Goal: Information Seeking & Learning: Learn about a topic

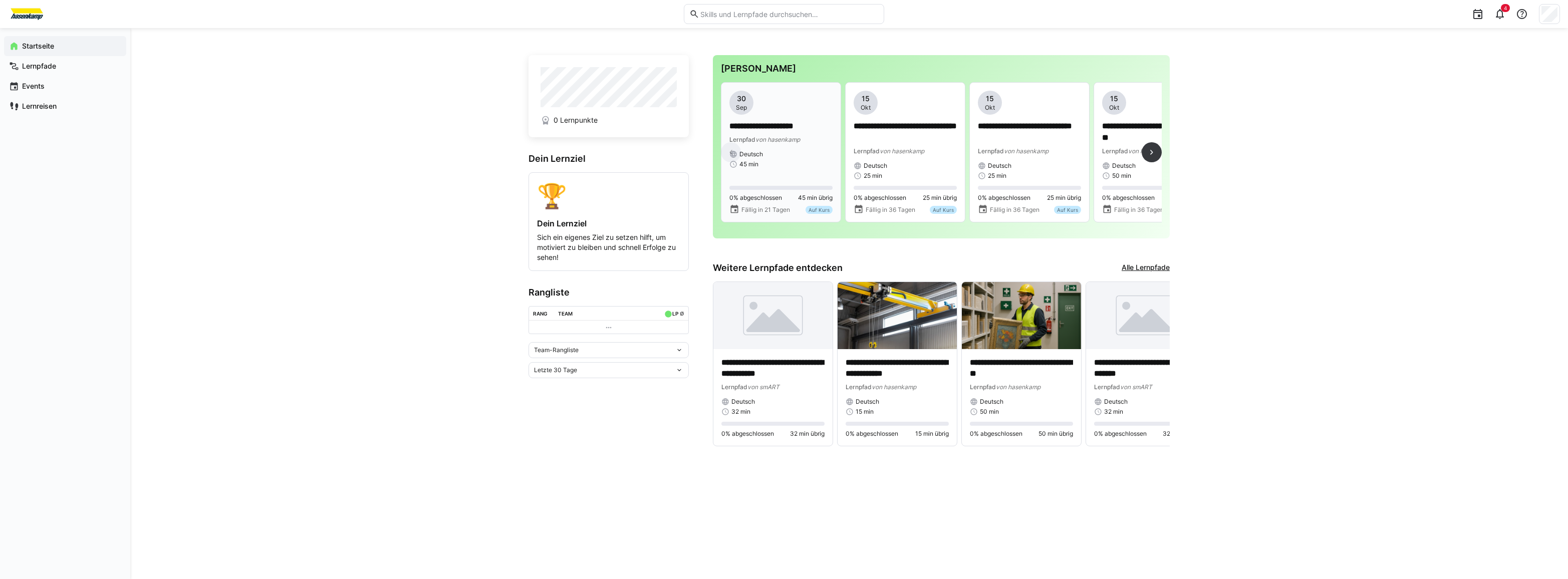
click at [766, 123] on p "**********" at bounding box center [781, 126] width 103 height 11
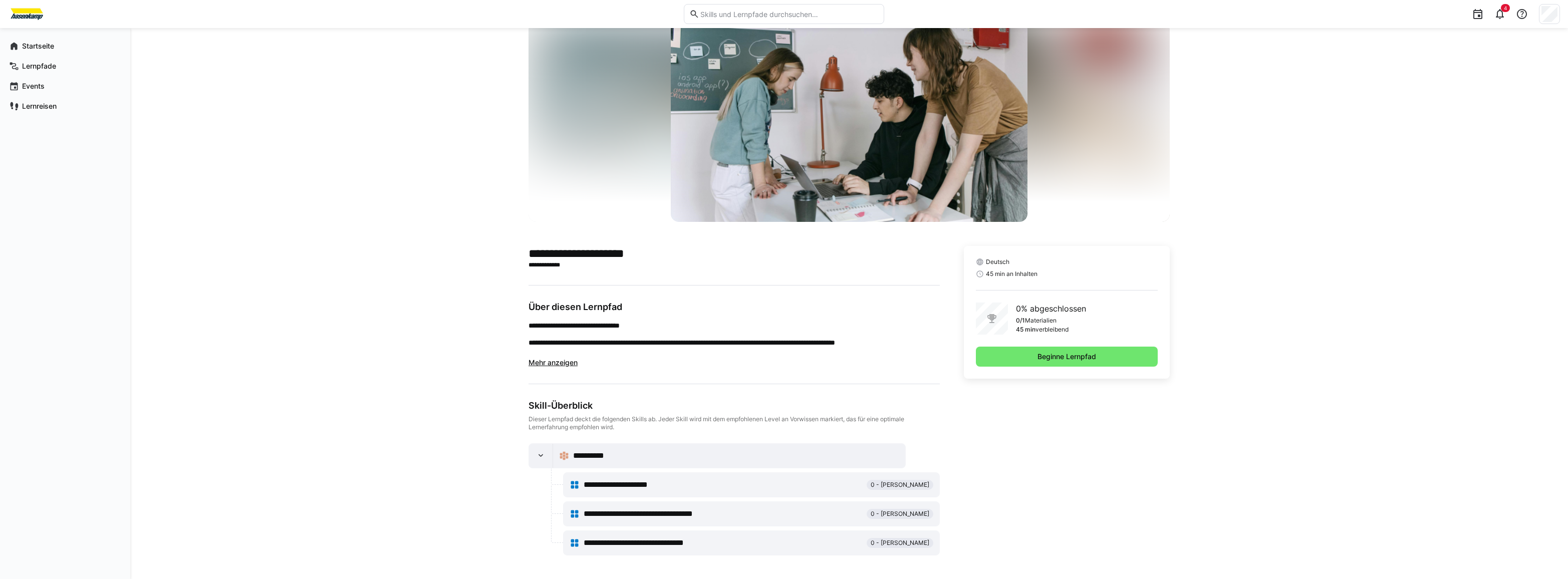
scroll to position [31, 0]
click at [1040, 352] on span "Beginne Lernpfad" at bounding box center [1067, 356] width 61 height 10
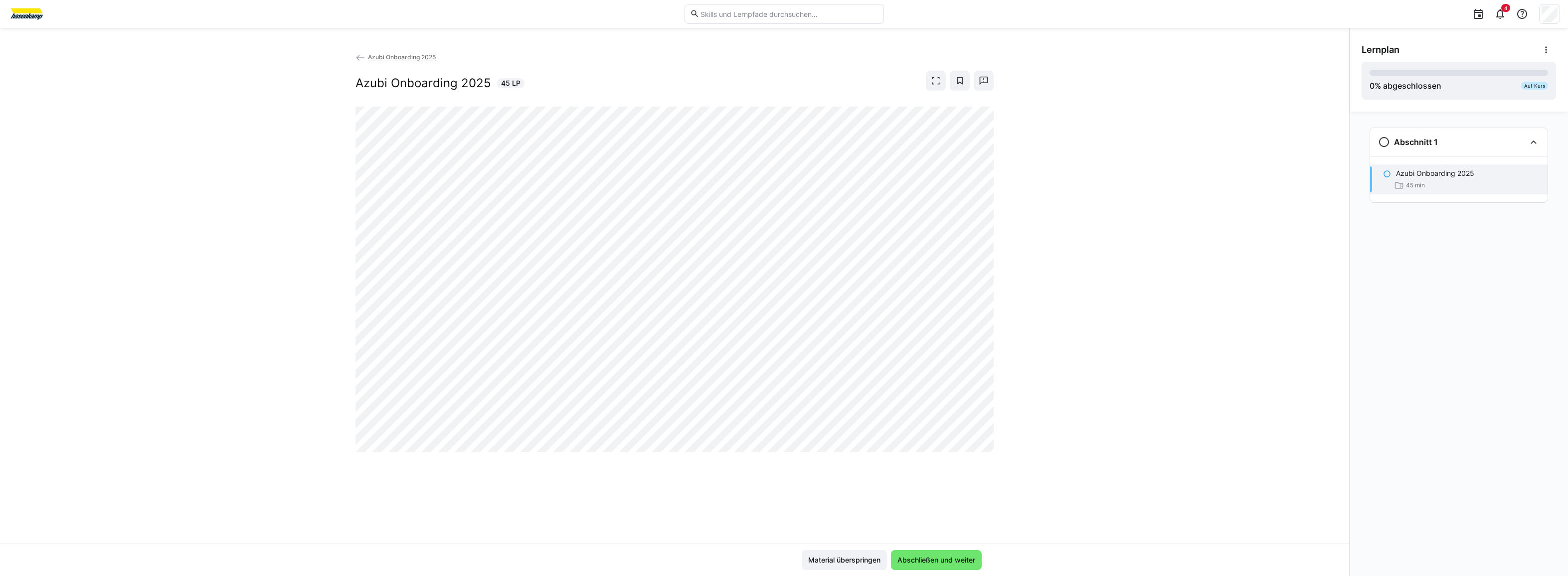
click at [1288, 510] on div "Azubi Onboarding 2025 Azubi Onboarding 2025 45 LP" at bounding box center [674, 297] width 1349 height 492
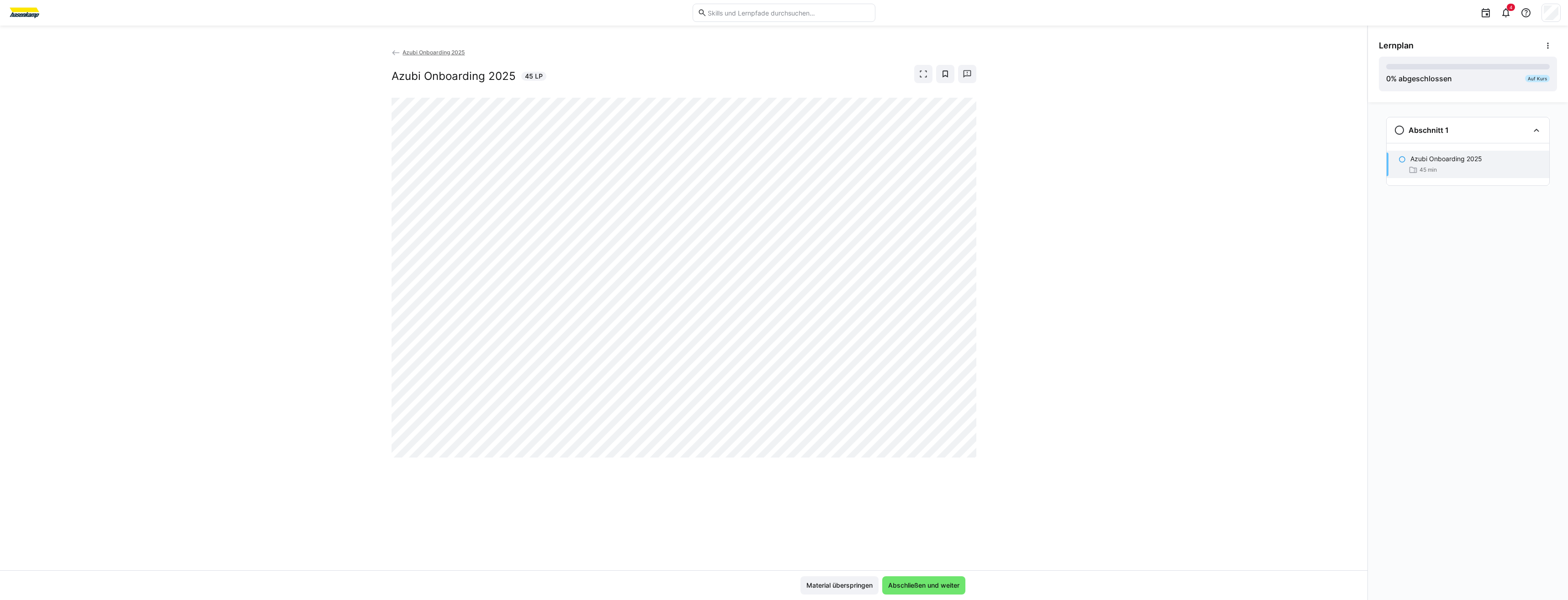
click at [1197, 510] on div "Azubi Onboarding 2025 Azubi Onboarding 2025 45 LP" at bounding box center [684, 309] width 1367 height 523
click at [999, 432] on div "Azubi Onboarding 2025 Azubi Onboarding 2025 45 LP" at bounding box center [684, 309] width 1367 height 523
click at [398, 58] on div "Azubi Onboarding 2025 Azubi Onboarding 2025 45 LP" at bounding box center [684, 72] width 585 height 51
click at [406, 57] on app-back-navigation "Azubi Onboarding 2025" at bounding box center [684, 52] width 585 height 10
click at [411, 55] on span "Azubi Onboarding 2025" at bounding box center [433, 52] width 62 height 7
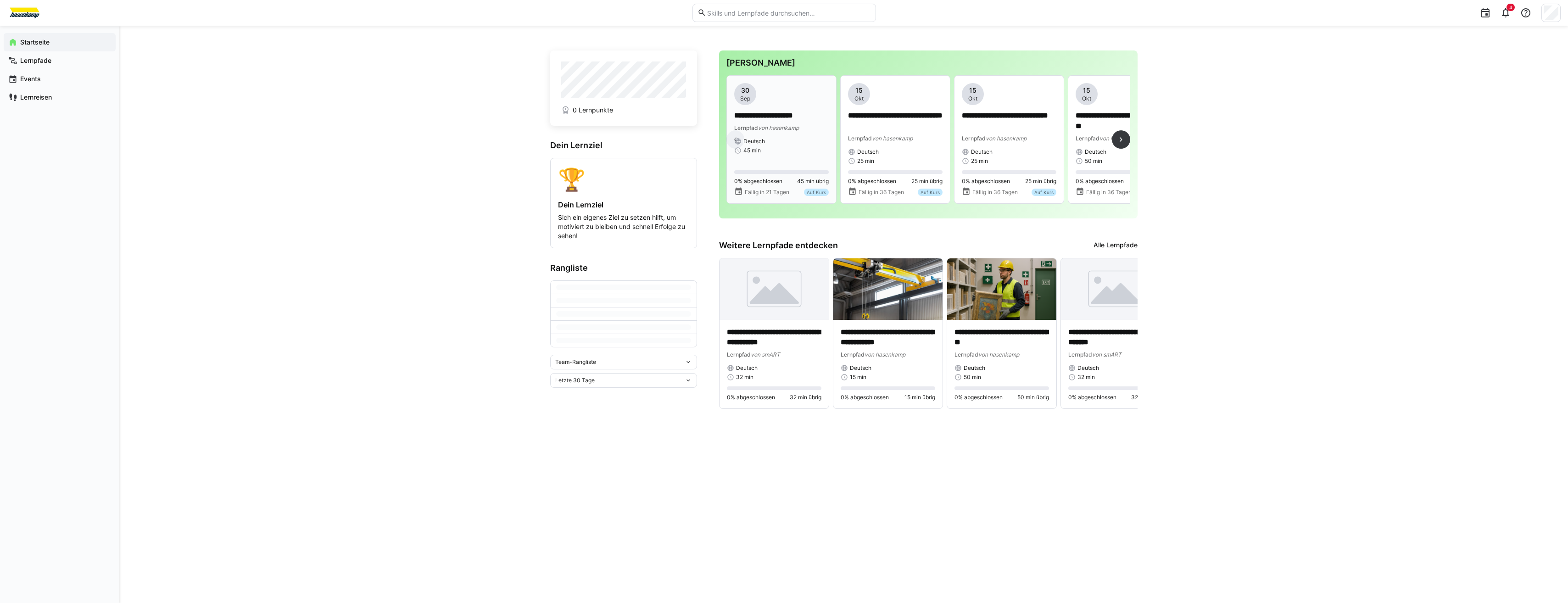
click at [805, 149] on div "45 min" at bounding box center [781, 150] width 95 height 7
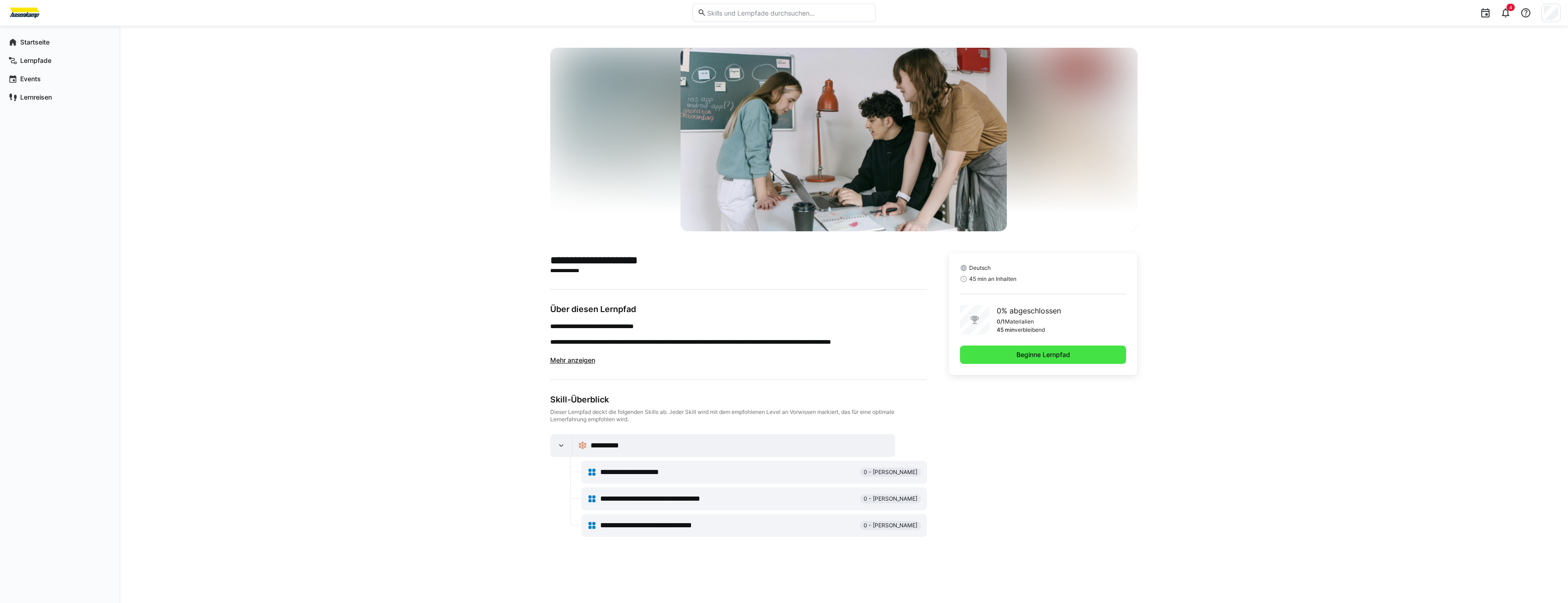
click at [1011, 357] on span "Beginne Lernpfad" at bounding box center [1043, 355] width 166 height 18
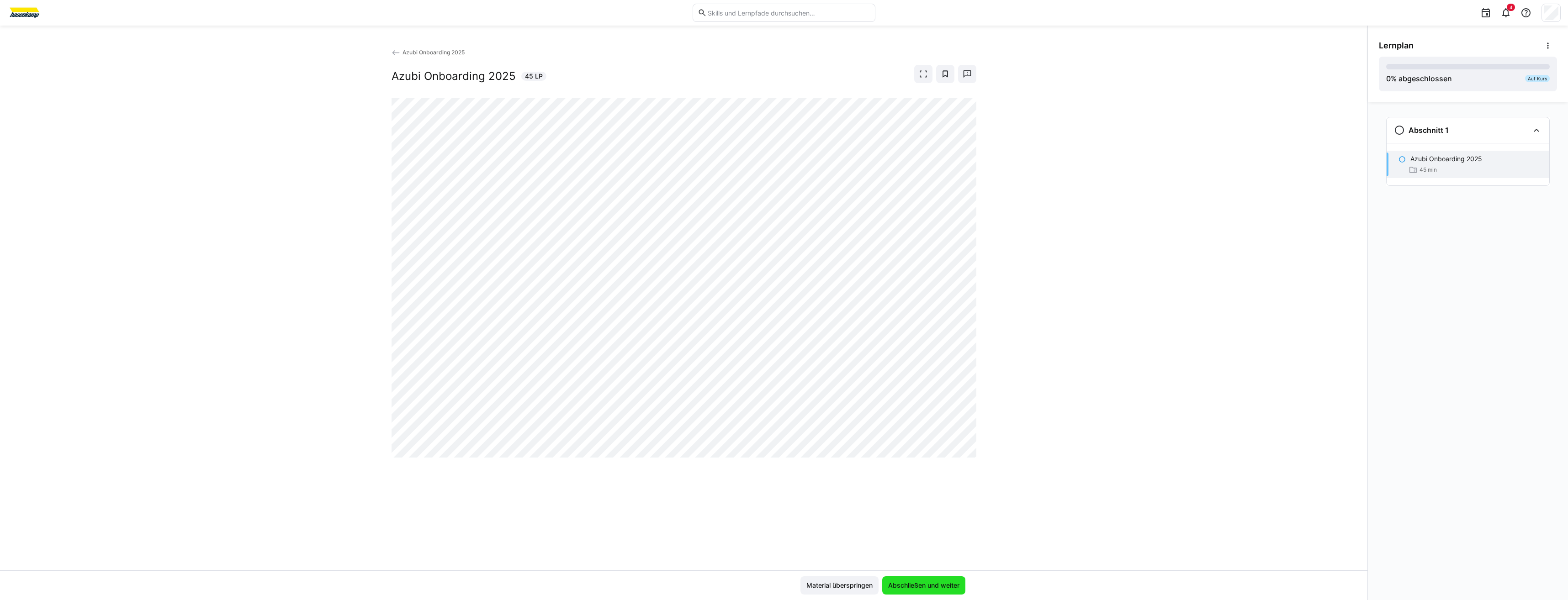
click at [950, 528] on span "Abschließen und weiter" at bounding box center [924, 585] width 74 height 9
click at [1020, 347] on div "Azubi Onboarding 2025 Azubi Onboarding 2025 45 LP" at bounding box center [684, 309] width 1367 height 523
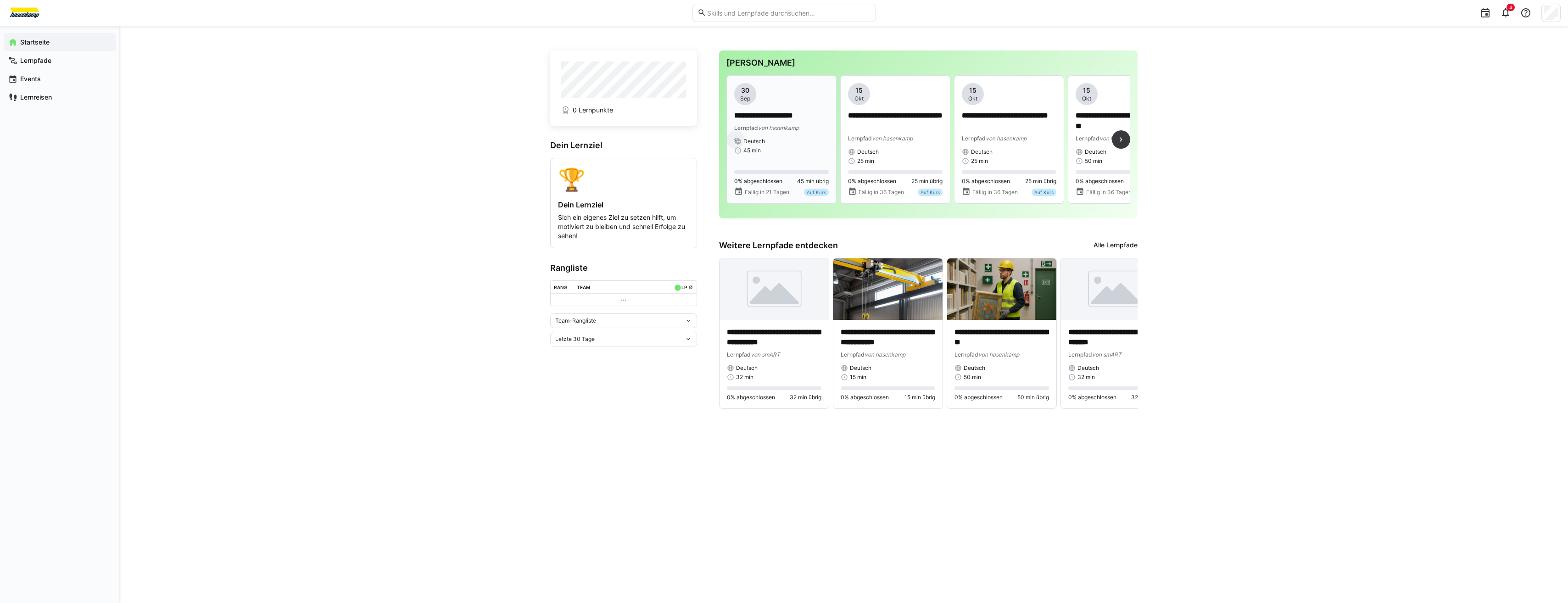
click at [781, 119] on p "**********" at bounding box center [781, 116] width 95 height 10
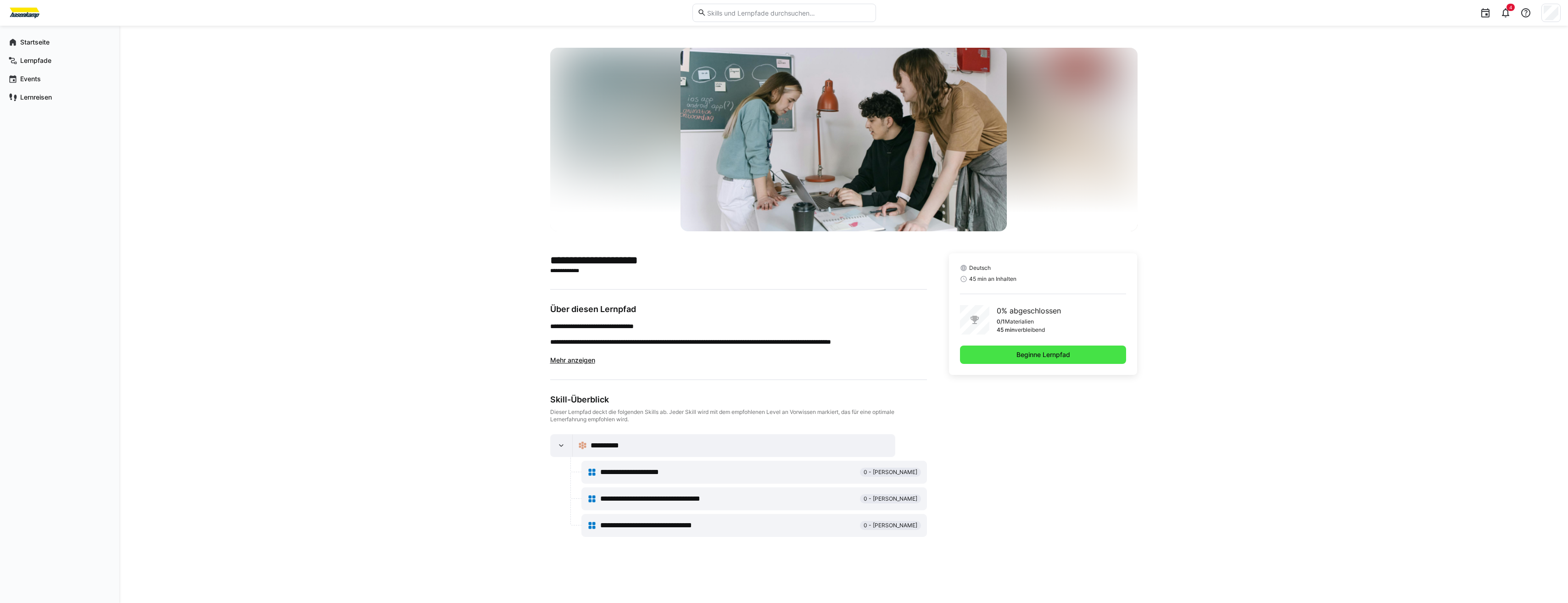
click at [1009, 350] on span "Beginne Lernpfad" at bounding box center [1043, 355] width 166 height 18
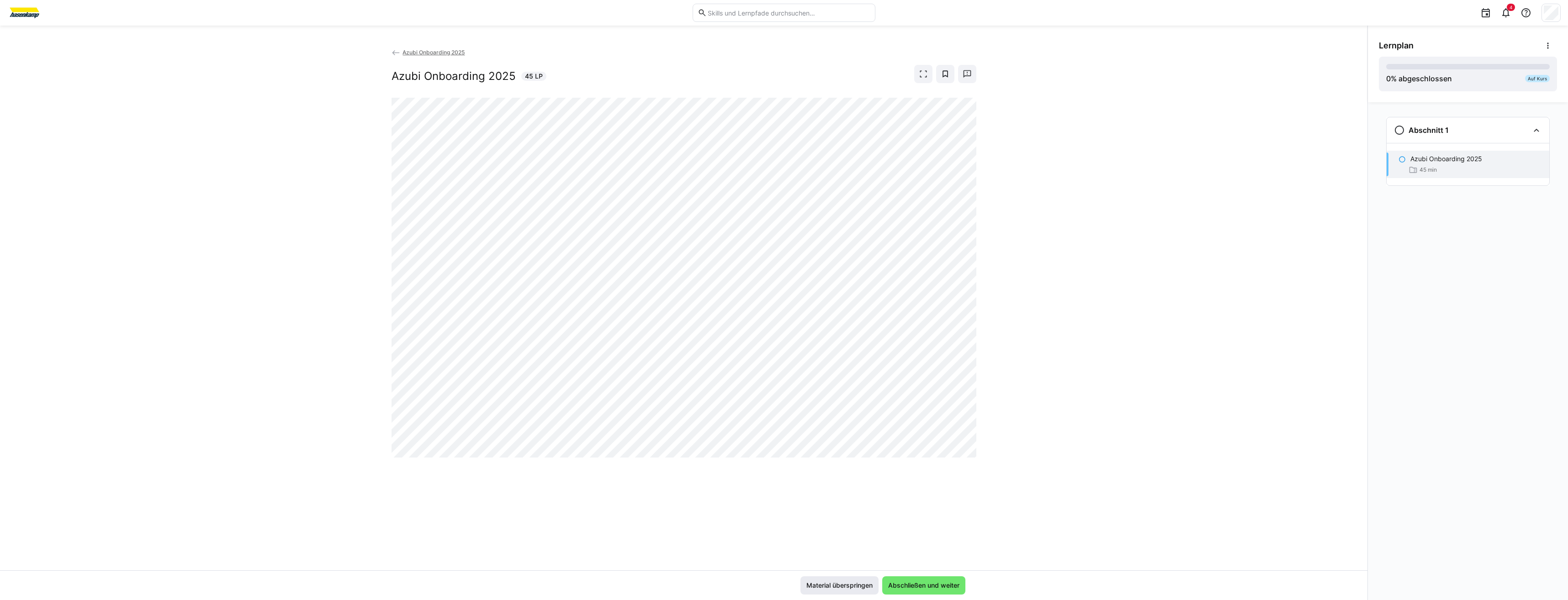
click at [822, 582] on span "Material überspringen" at bounding box center [839, 585] width 69 height 9
click at [834, 595] on span "Material überspringen" at bounding box center [839, 585] width 78 height 18
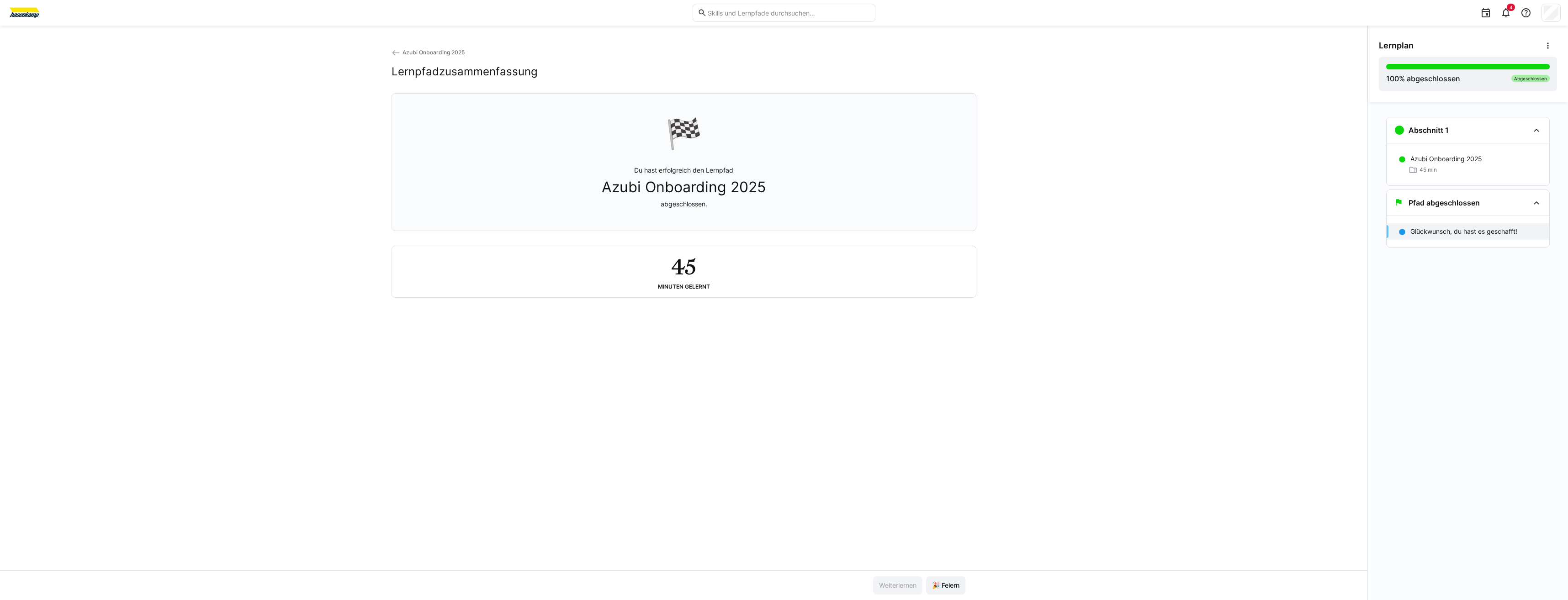
click at [662, 172] on p "Du hast erfolgreich den Lernpfad Azubi Onboarding 2025 abgeschlossen." at bounding box center [684, 187] width 164 height 43
click at [408, 51] on span "Azubi Onboarding 2025" at bounding box center [433, 52] width 62 height 7
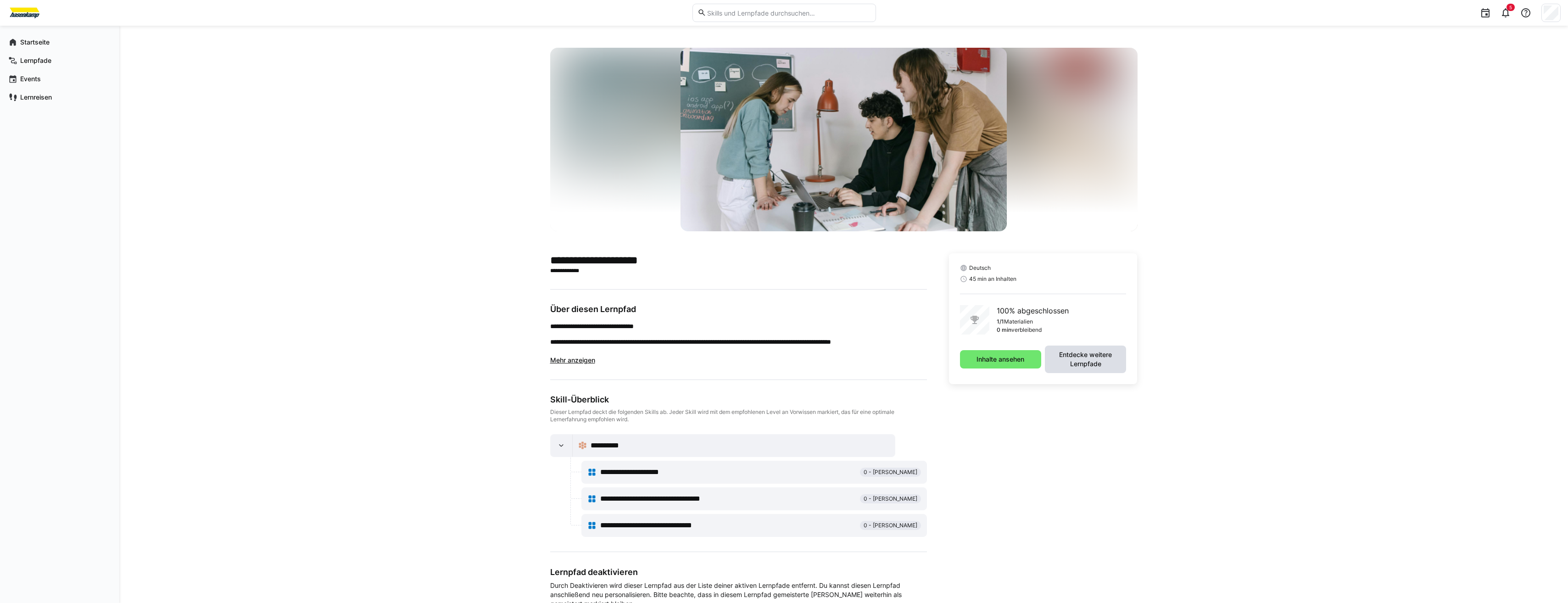
click at [1081, 361] on span "Entdecke weitere Lernpfade" at bounding box center [1086, 360] width 72 height 18
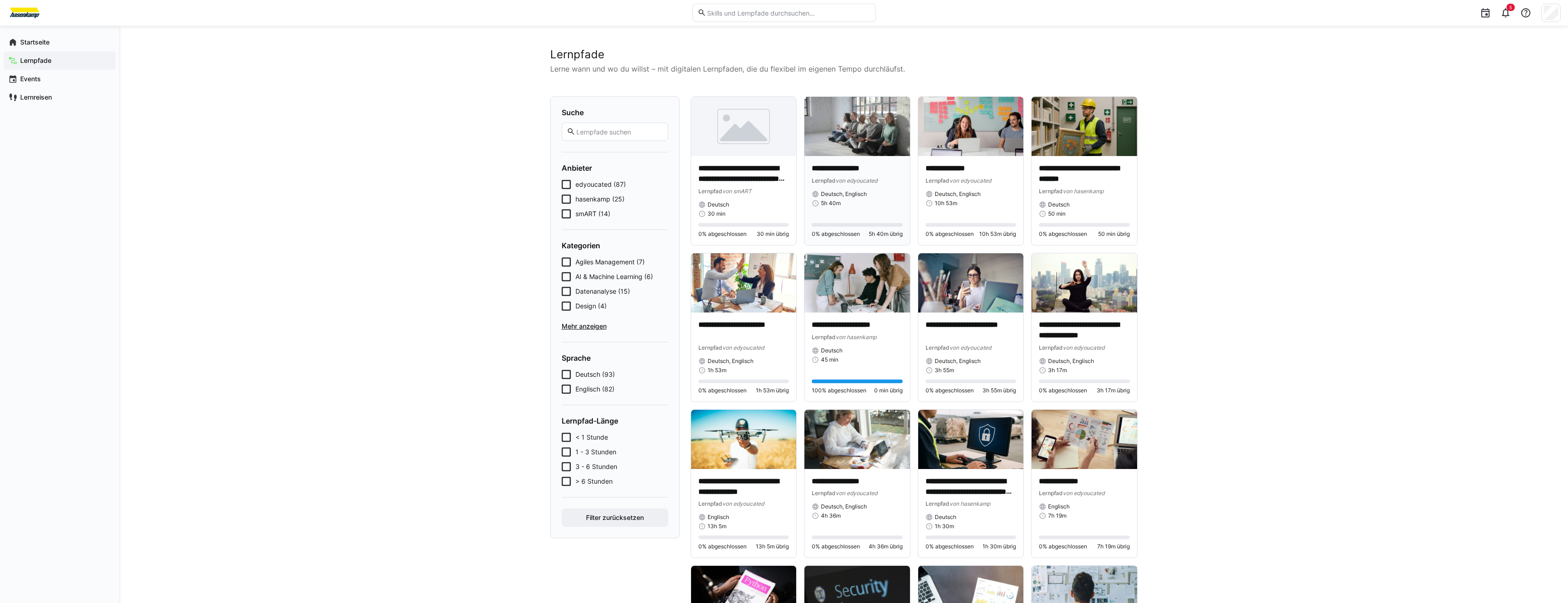
click at [826, 157] on div "**********" at bounding box center [857, 201] width 106 height 89
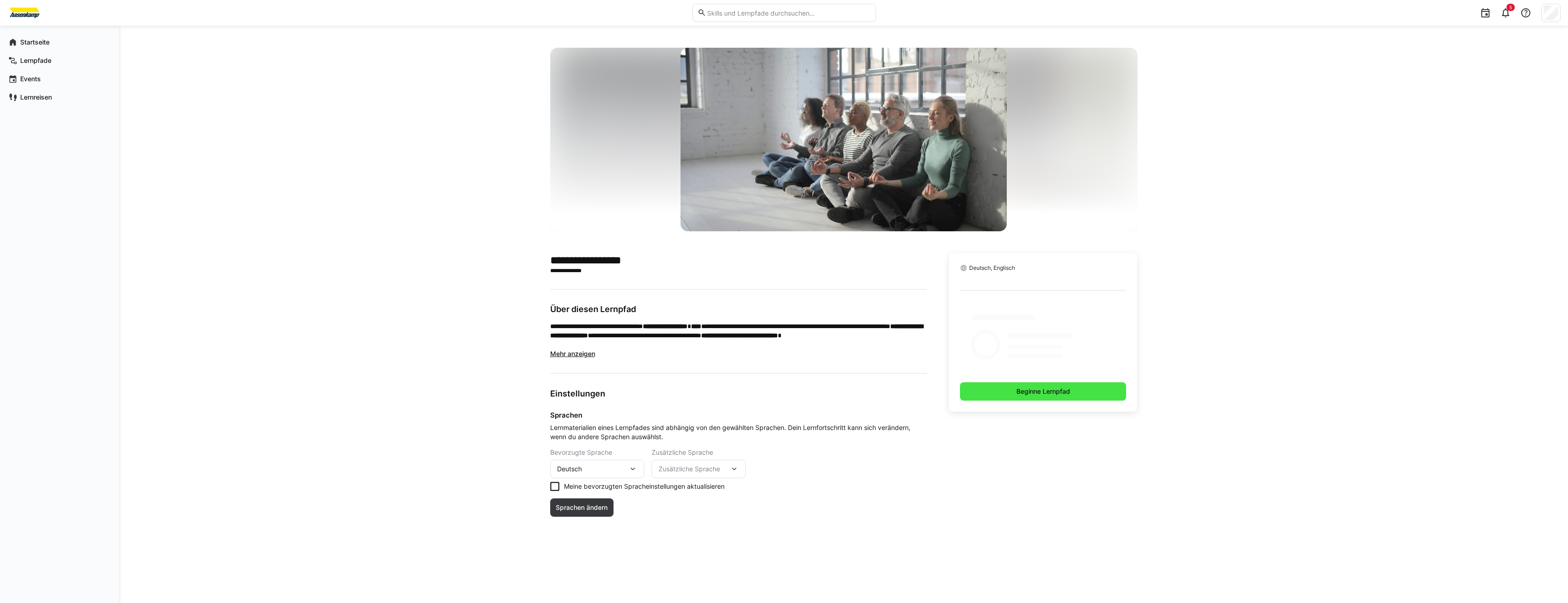
click at [1006, 385] on div "Deutsch, Englisch Beginne Lernpfad" at bounding box center [1043, 332] width 188 height 158
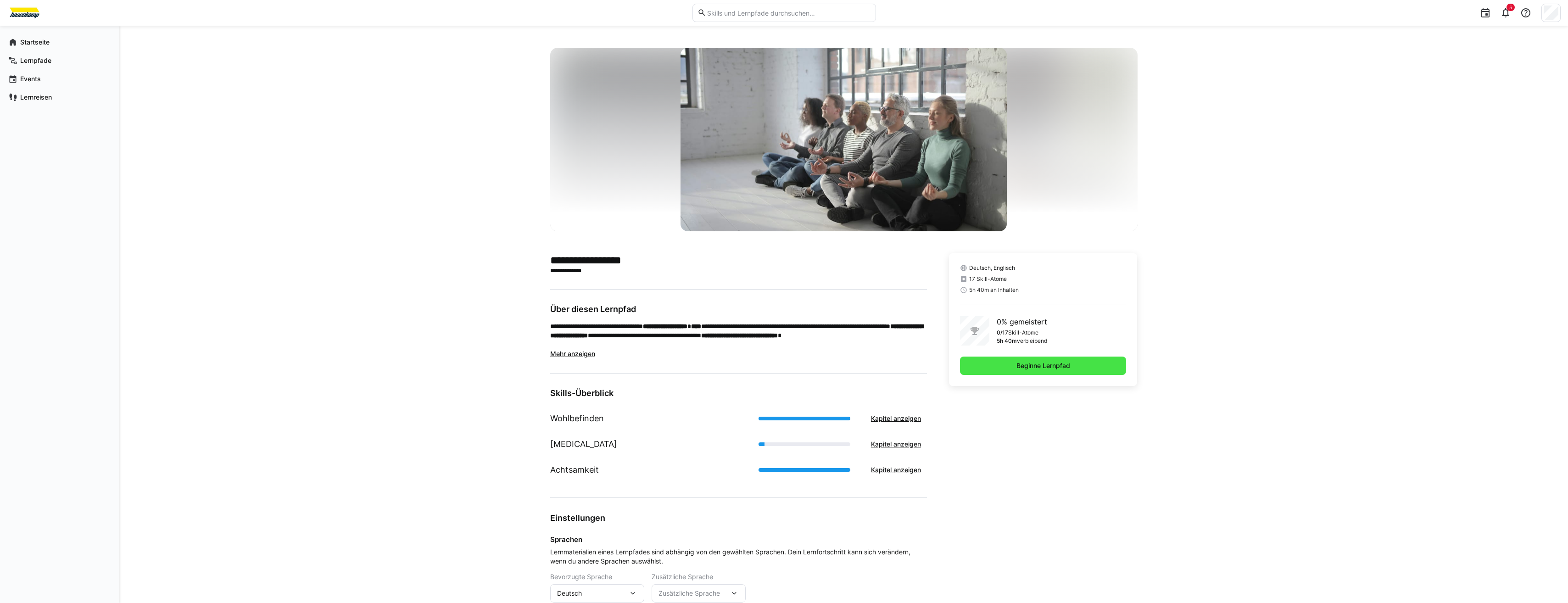
click at [1010, 374] on span "Beginne Lernpfad" at bounding box center [1043, 366] width 166 height 18
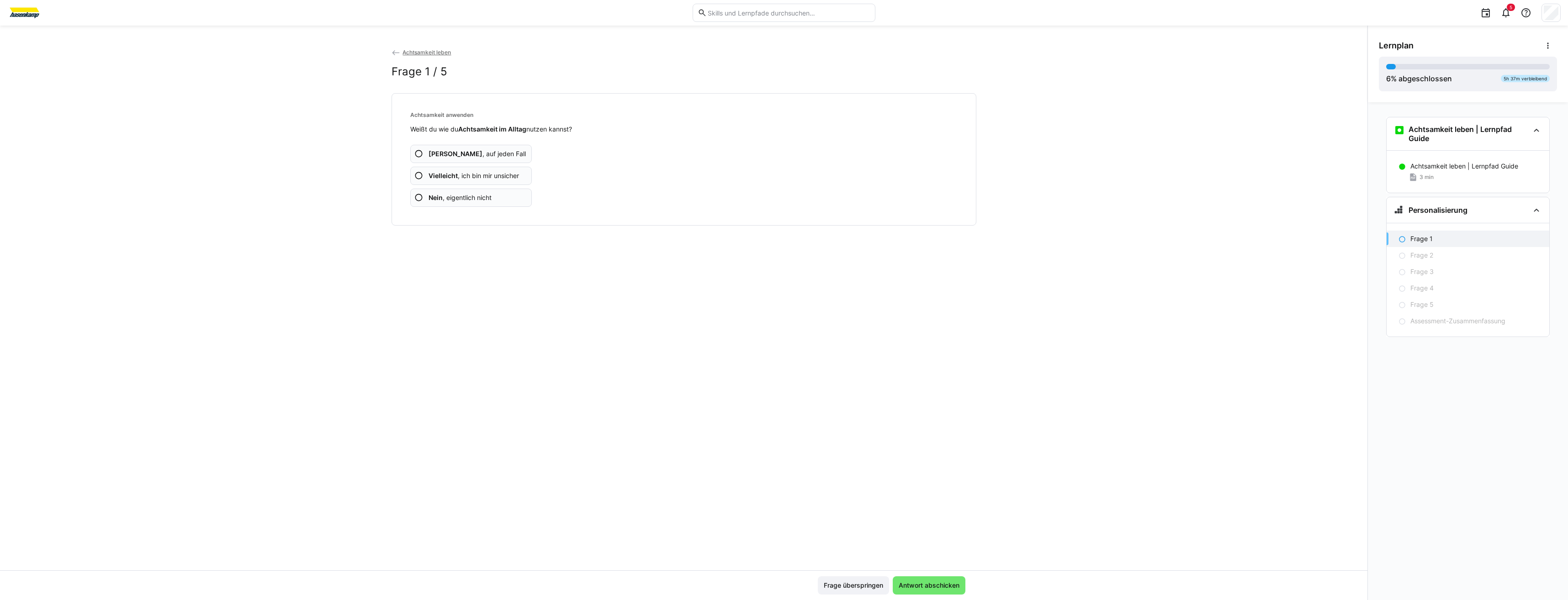
click at [441, 160] on app-assessment-question-radio "Ja , auf jeden Fall" at bounding box center [471, 154] width 122 height 18
click at [920, 581] on span "Antwort abschicken" at bounding box center [929, 585] width 72 height 18
click at [461, 162] on app-assessment-question-radio "Ja , auf jeden Fall" at bounding box center [471, 154] width 122 height 18
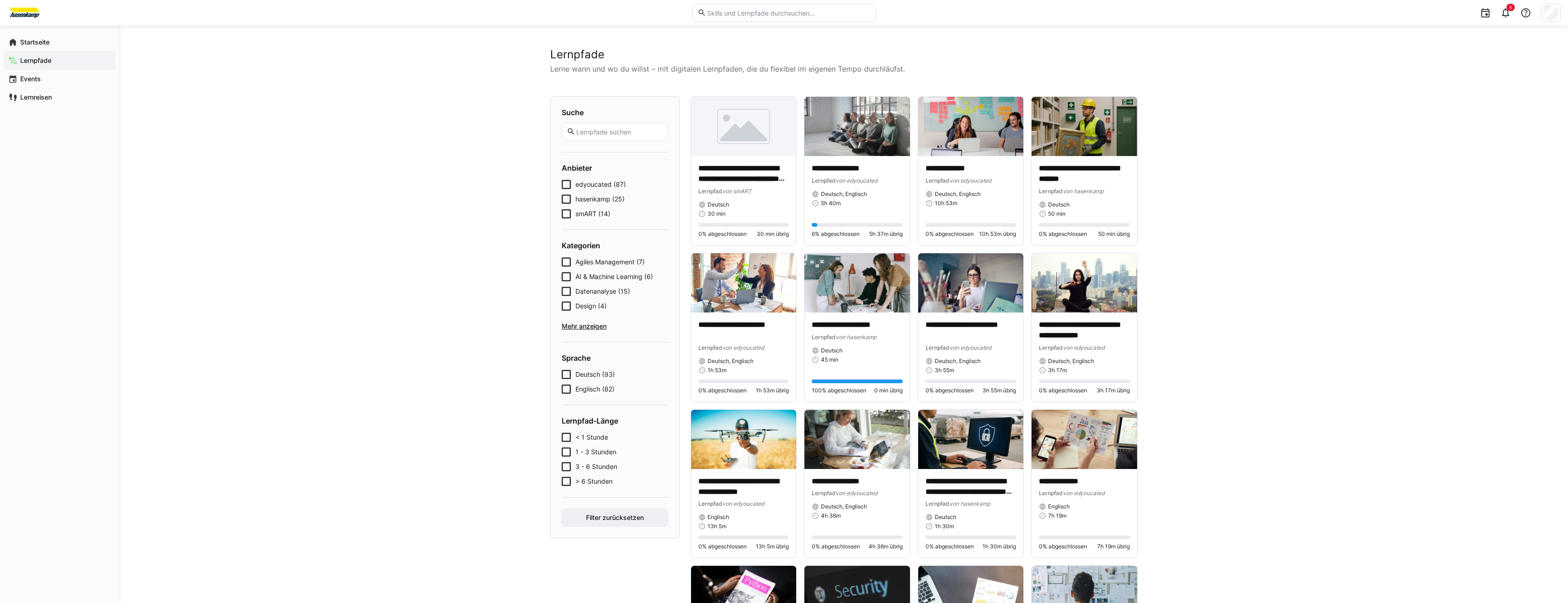
click at [597, 179] on form "Anbieter edyoucated (87) hasenkamp (25) smART (14)" at bounding box center [615, 191] width 106 height 55
click at [594, 186] on span "edyoucated (87)" at bounding box center [600, 184] width 51 height 9
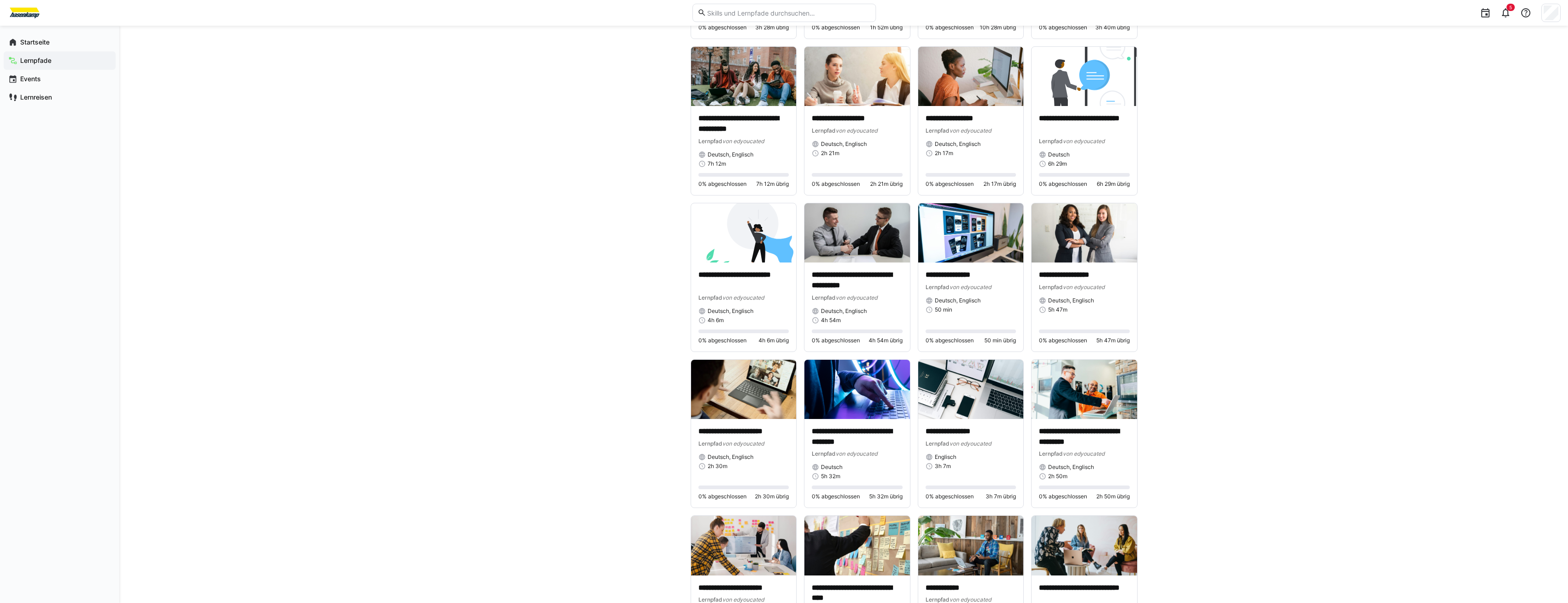
scroll to position [689, 0]
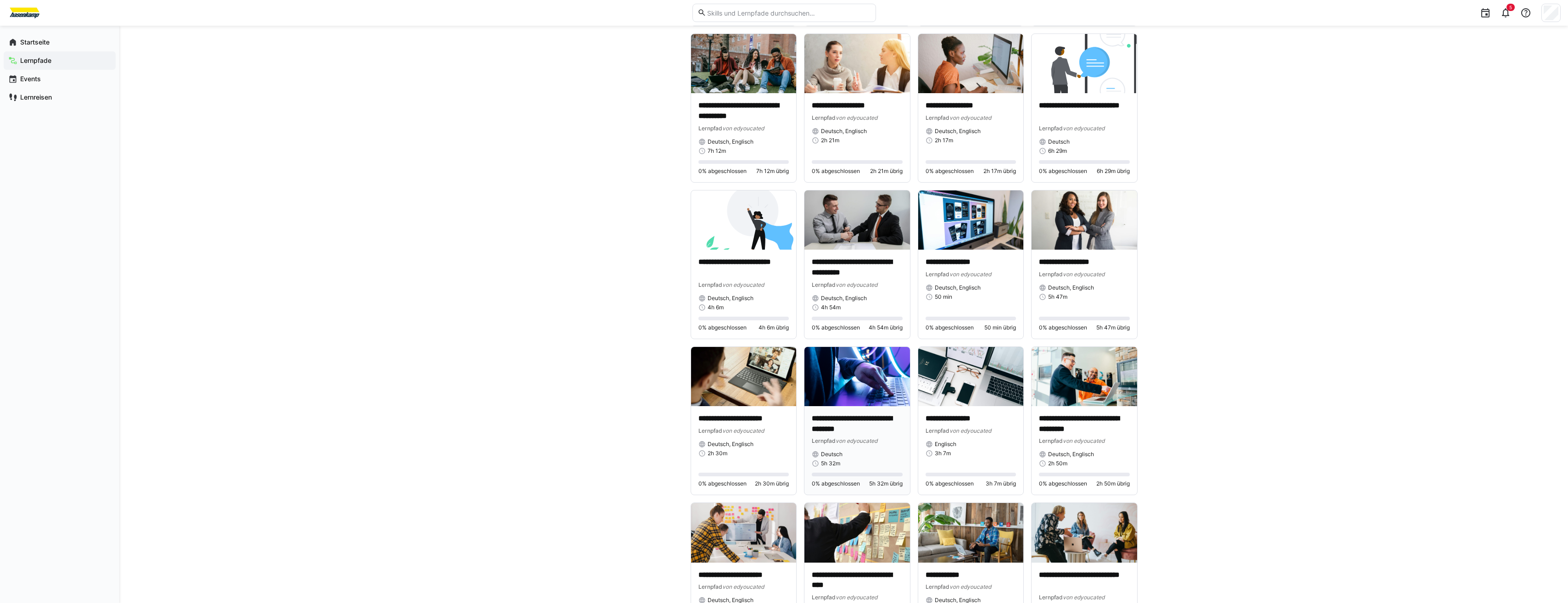
click at [847, 379] on img at bounding box center [857, 376] width 106 height 59
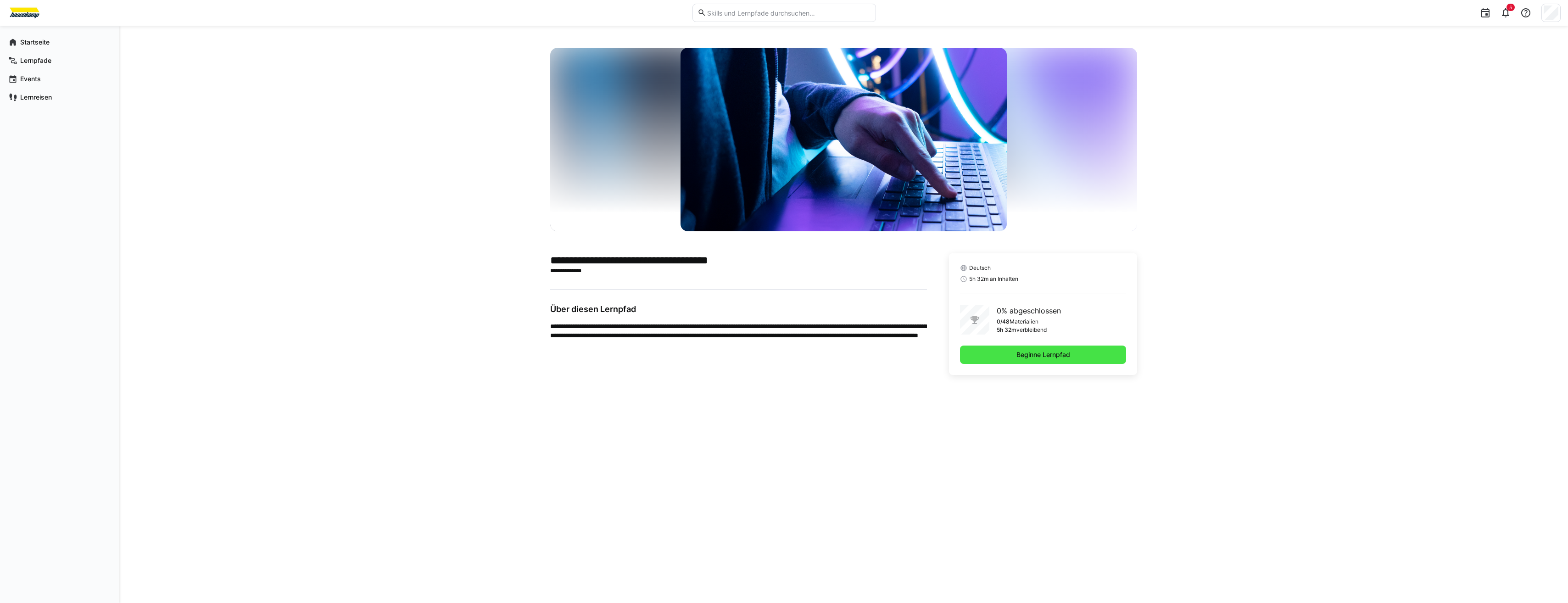
click at [1072, 355] on span "Beginne Lernpfad" at bounding box center [1043, 355] width 166 height 18
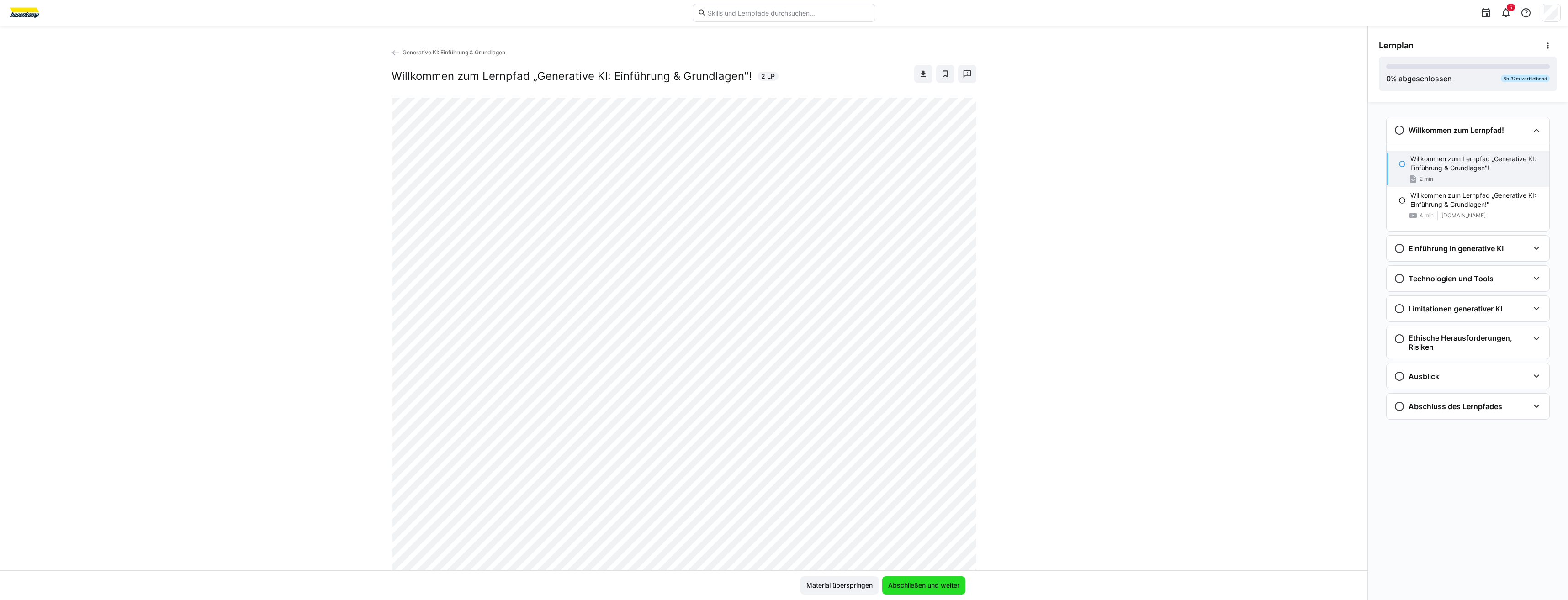
click at [933, 581] on span "Abschließen und weiter" at bounding box center [924, 585] width 74 height 9
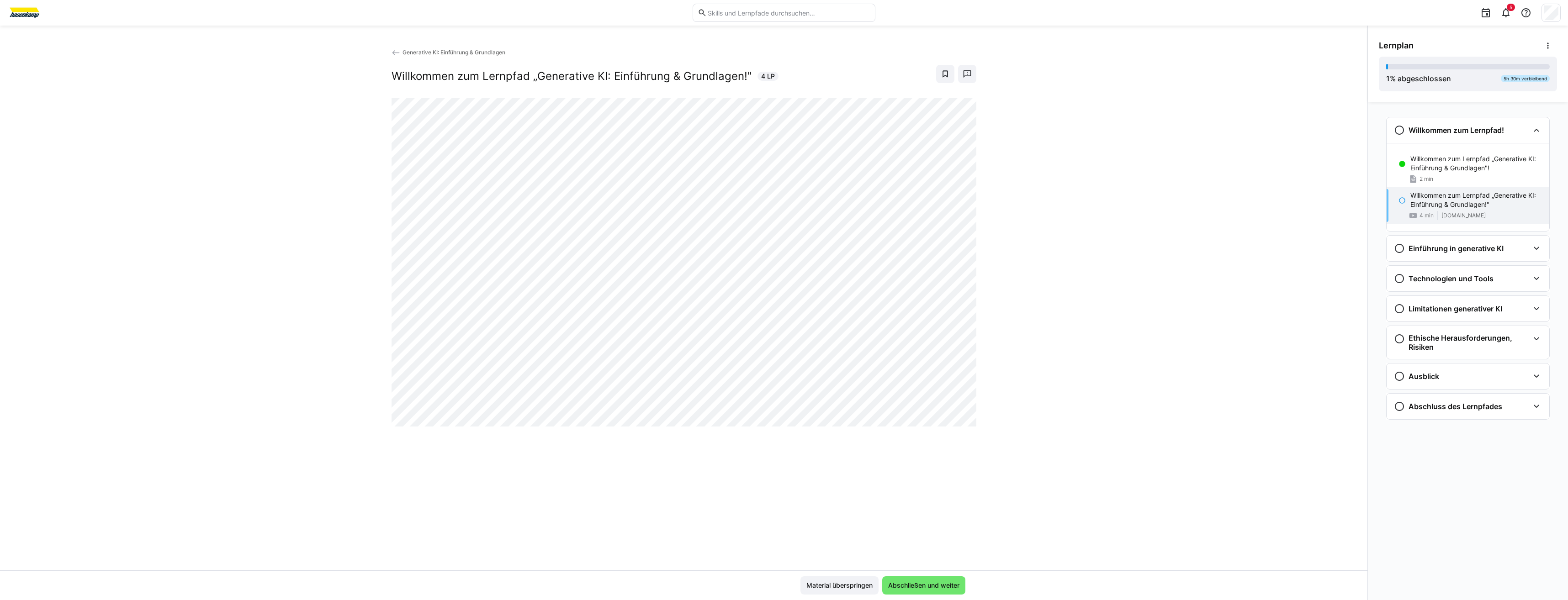
click at [1118, 226] on div "Generative KI: Einführung & Grundlagen Willkommen zum Lernpfad „Generative KI: …" at bounding box center [684, 309] width 1367 height 523
click at [259, 316] on div "Generative KI: Einführung & Grundlagen Willkommen zum Lernpfad „Generative KI: …" at bounding box center [684, 309] width 1367 height 523
click at [1169, 195] on div "Generative KI: Einführung & Grundlagen Willkommen zum Lernpfad „Generative KI: …" at bounding box center [684, 309] width 1367 height 523
click at [626, 437] on div "Generative KI: Einführung & Grundlagen Willkommen zum Lernpfad „Generative KI: …" at bounding box center [684, 309] width 1367 height 523
click at [591, 452] on div "Generative KI: Einführung & Grundlagen Willkommen zum Lernpfad „Generative KI: …" at bounding box center [684, 309] width 1367 height 523
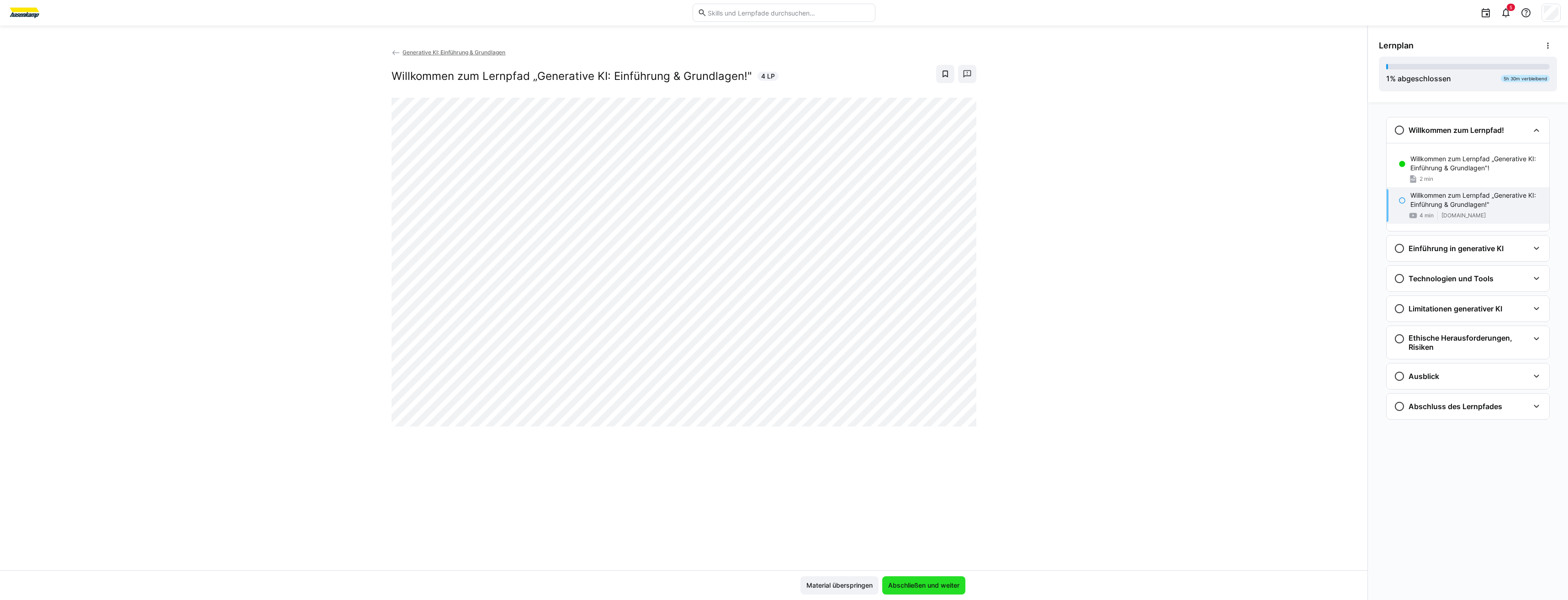
click at [928, 585] on span "Abschließen und weiter" at bounding box center [924, 585] width 74 height 9
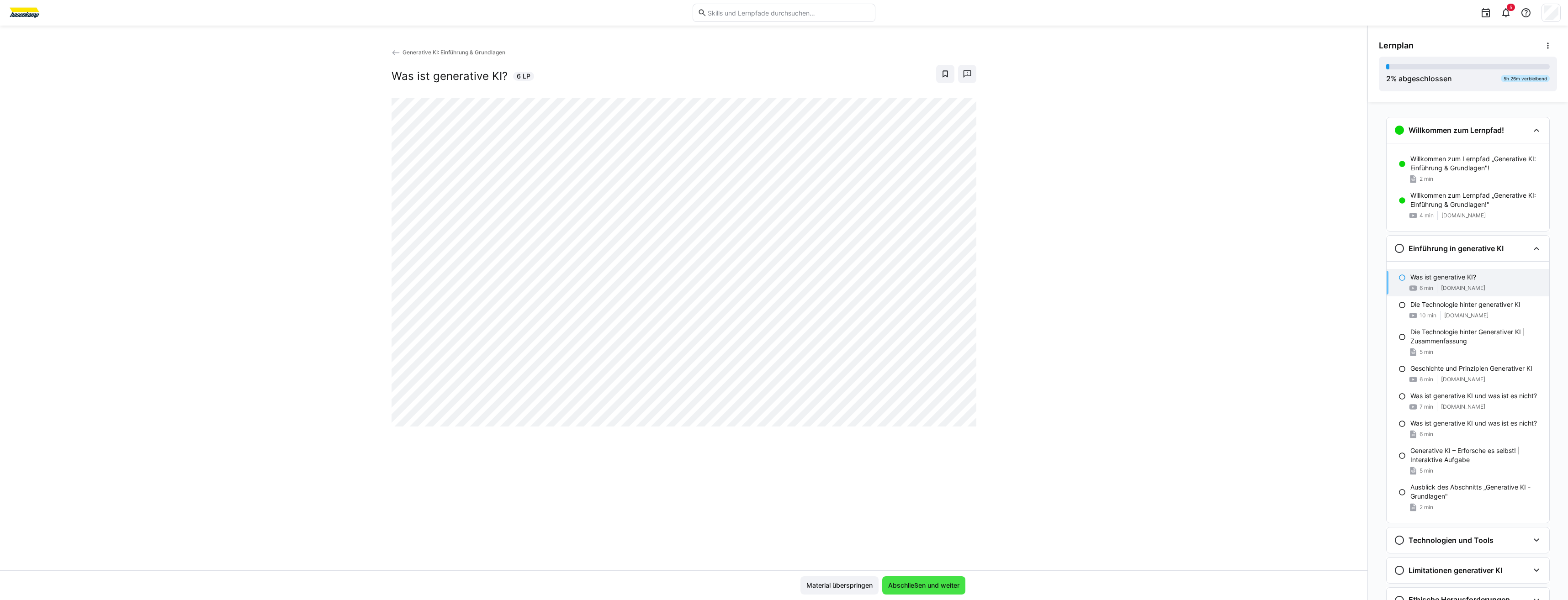
click at [895, 581] on span "Abschließen und weiter" at bounding box center [923, 585] width 83 height 18
click at [1116, 498] on div "Generative KI: Einführung & Grundlagen Die Technologie hinter generativer KI 10…" at bounding box center [684, 309] width 1367 height 523
